Goal: Task Accomplishment & Management: Use online tool/utility

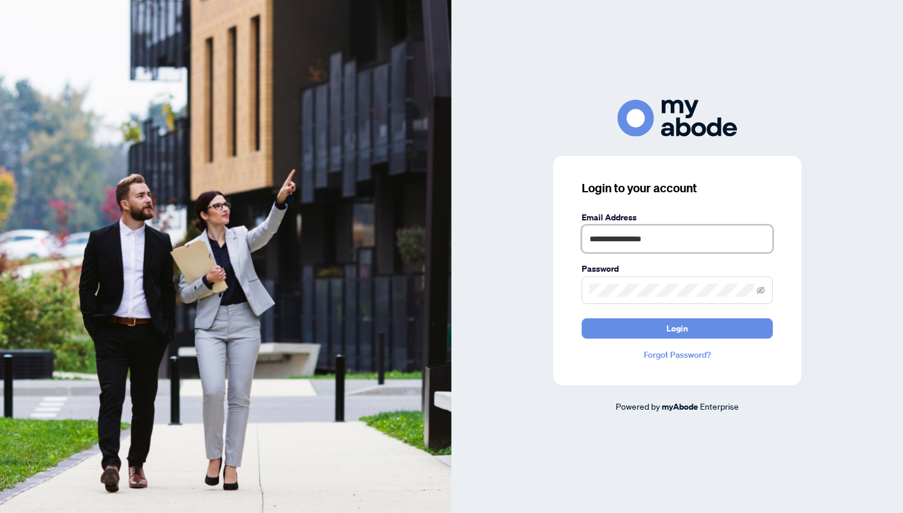
type input "**********"
click at [677, 328] on button "Login" at bounding box center [677, 328] width 191 height 20
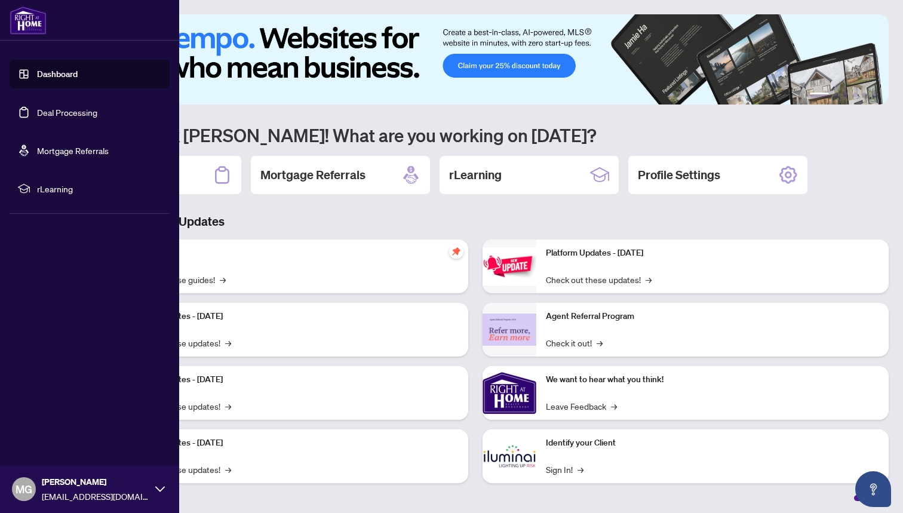
click at [48, 73] on link "Dashboard" at bounding box center [57, 74] width 41 height 11
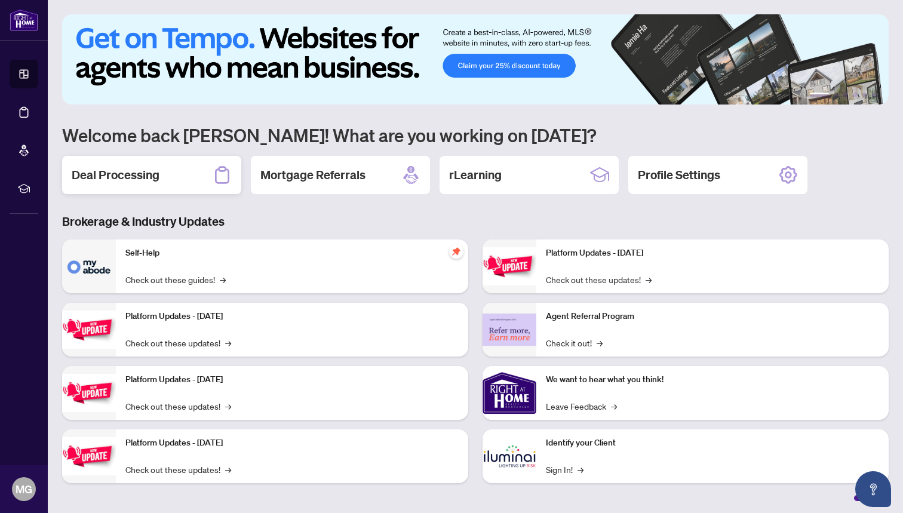
click at [172, 178] on div "Deal Processing" at bounding box center [151, 175] width 179 height 38
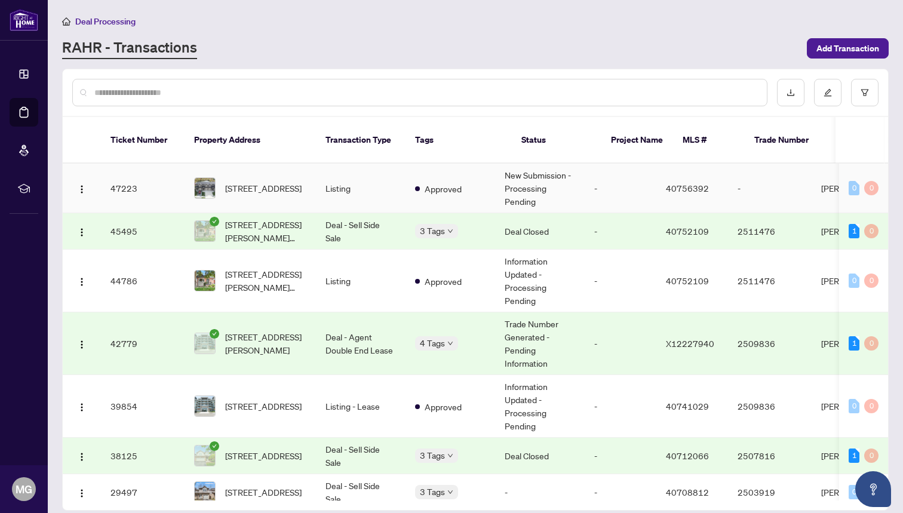
click at [610, 171] on td "-" at bounding box center [621, 189] width 72 height 50
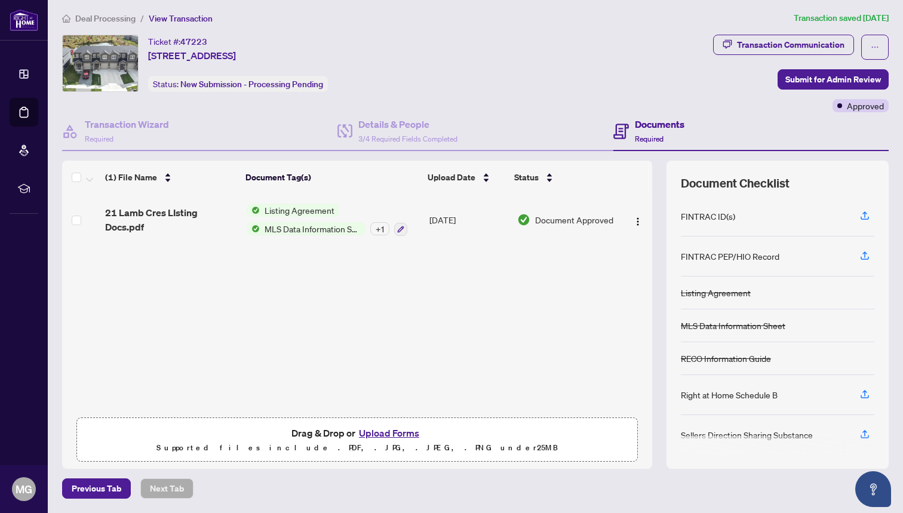
scroll to position [2, 0]
click at [391, 432] on button "Upload Forms" at bounding box center [388, 434] width 67 height 16
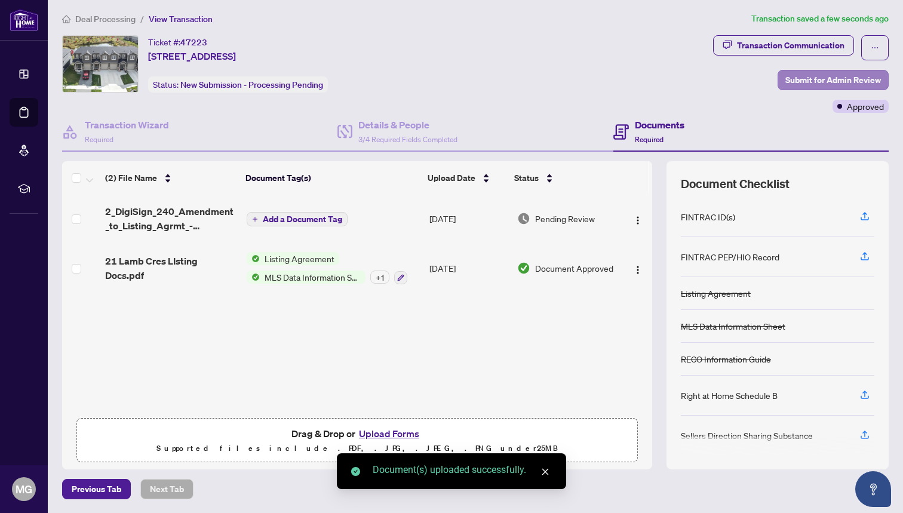
click at [853, 79] on span "Submit for Admin Review" at bounding box center [833, 79] width 96 height 19
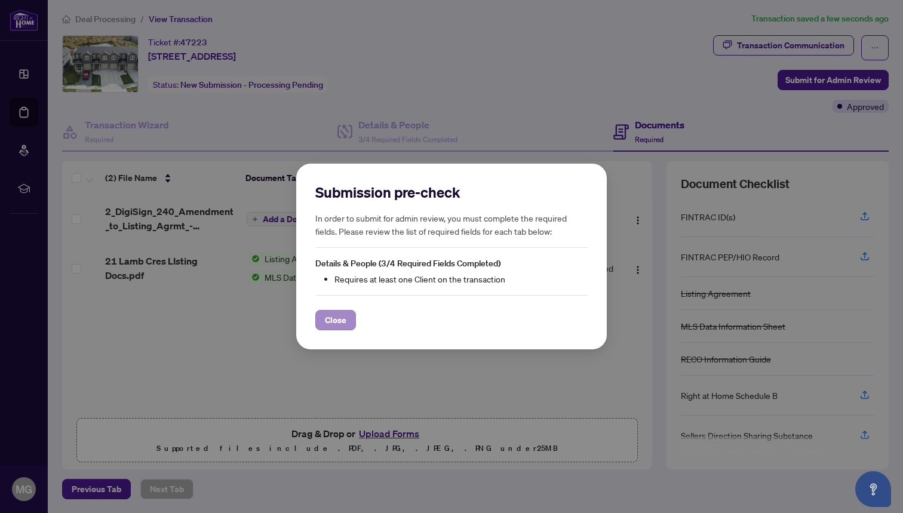
click at [338, 320] on span "Close" at bounding box center [335, 320] width 21 height 19
